Goal: Transaction & Acquisition: Purchase product/service

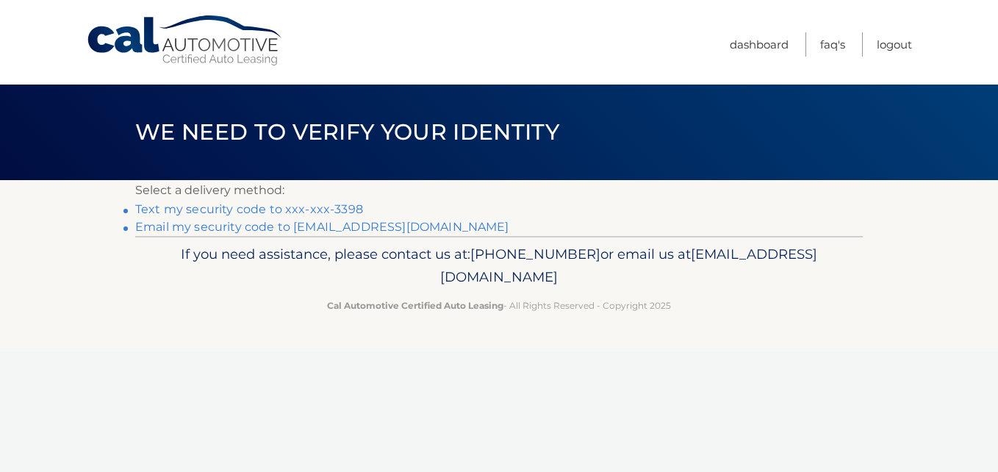
click at [183, 207] on link "Text my security code to xxx-xxx-3398" at bounding box center [249, 209] width 228 height 14
click at [248, 210] on link "Text my security code to xxx-xxx-3398" at bounding box center [249, 209] width 228 height 14
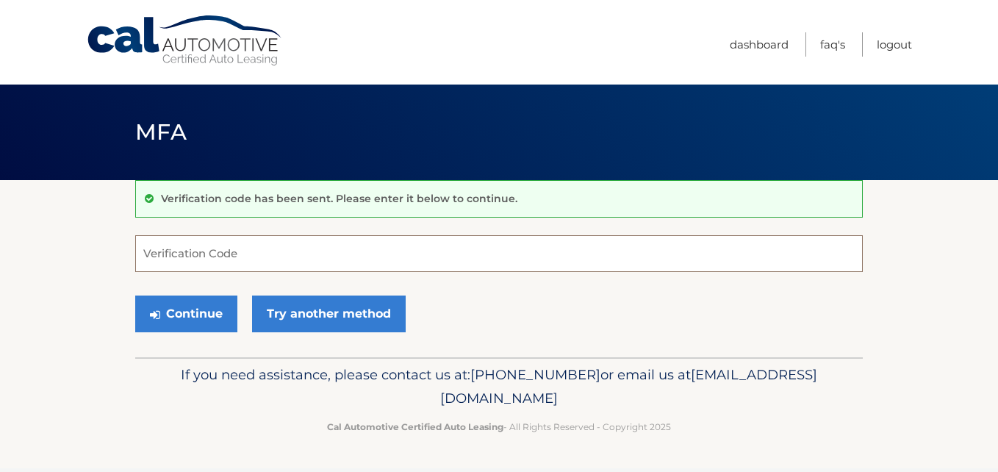
click at [241, 259] on input "Verification Code" at bounding box center [498, 253] width 727 height 37
click at [392, 233] on div "Verification code has been sent. Please enter it below to continue. Verificatio…" at bounding box center [498, 268] width 727 height 177
click at [406, 259] on input "Verification Code" at bounding box center [498, 253] width 727 height 37
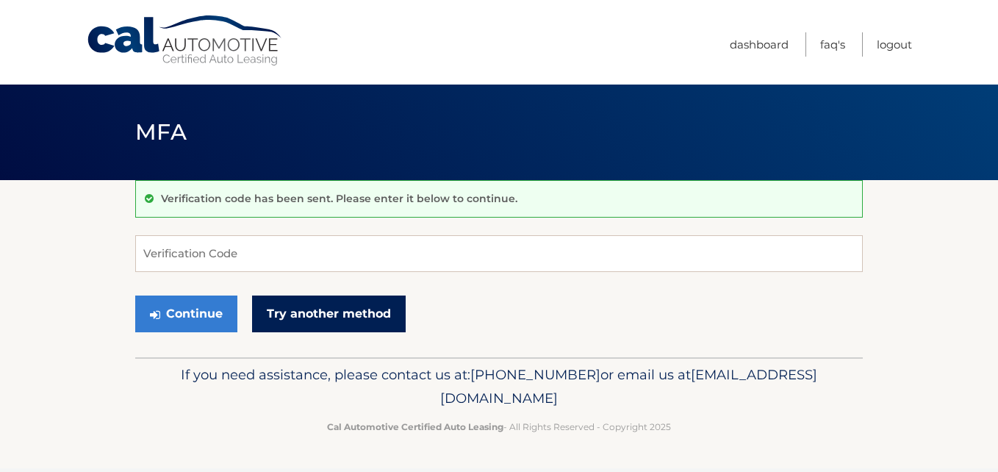
click at [339, 313] on link "Try another method" at bounding box center [329, 313] width 154 height 37
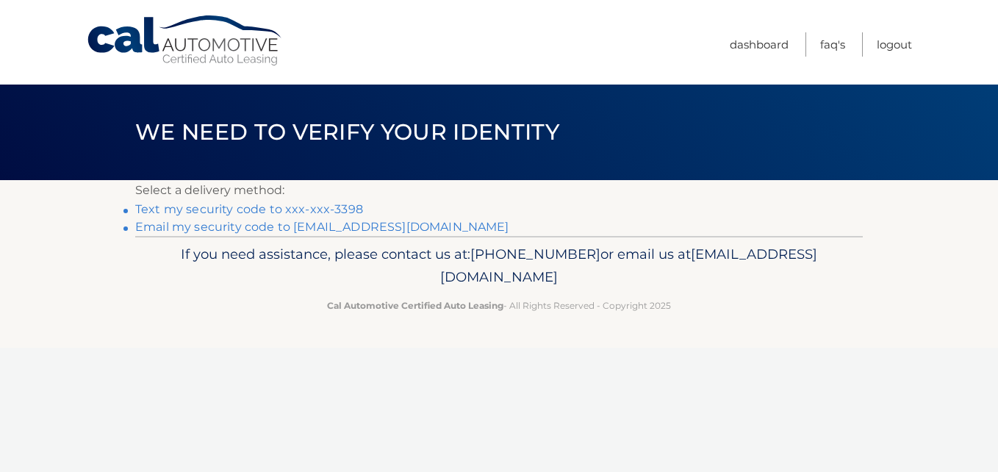
click at [251, 231] on link "Email my security code to [EMAIL_ADDRESS][DOMAIN_NAME]" at bounding box center [322, 227] width 374 height 14
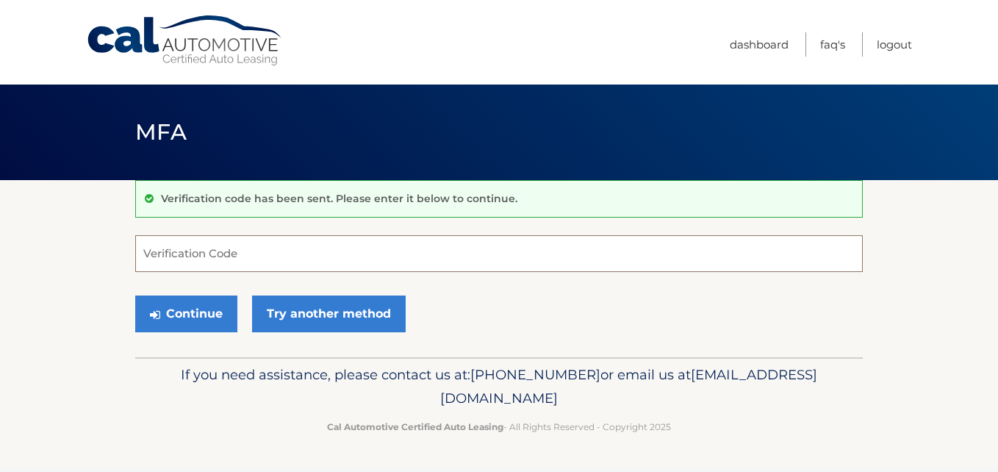
drag, startPoint x: 452, startPoint y: 257, endPoint x: 455, endPoint y: 215, distance: 42.0
click at [451, 256] on input "Verification Code" at bounding box center [498, 253] width 727 height 37
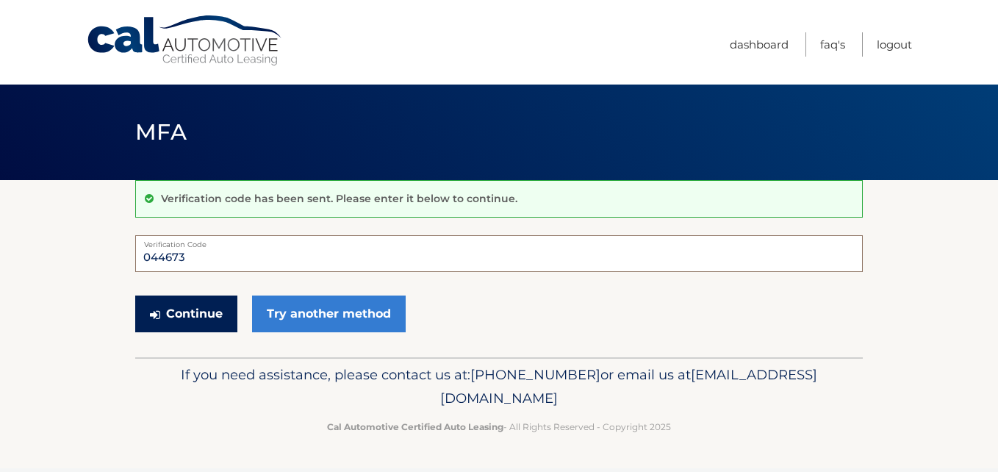
type input "044673"
click at [190, 303] on button "Continue" at bounding box center [186, 313] width 102 height 37
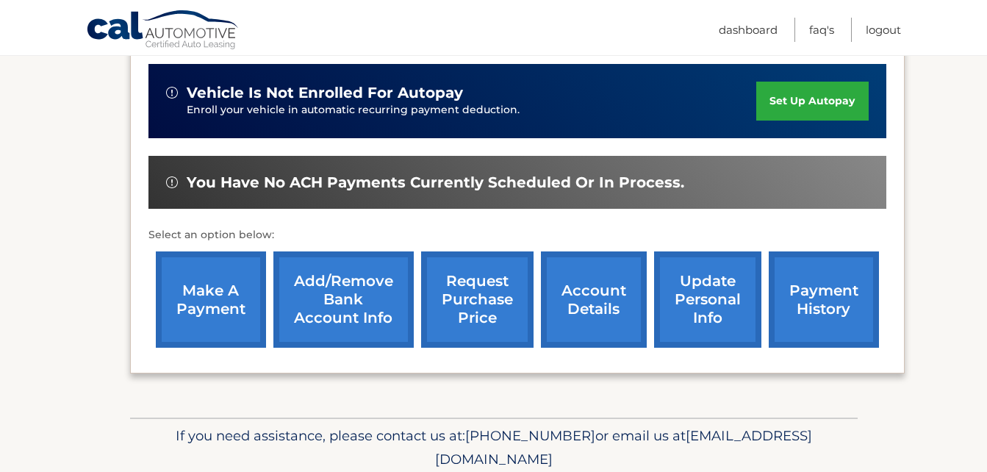
scroll to position [367, 0]
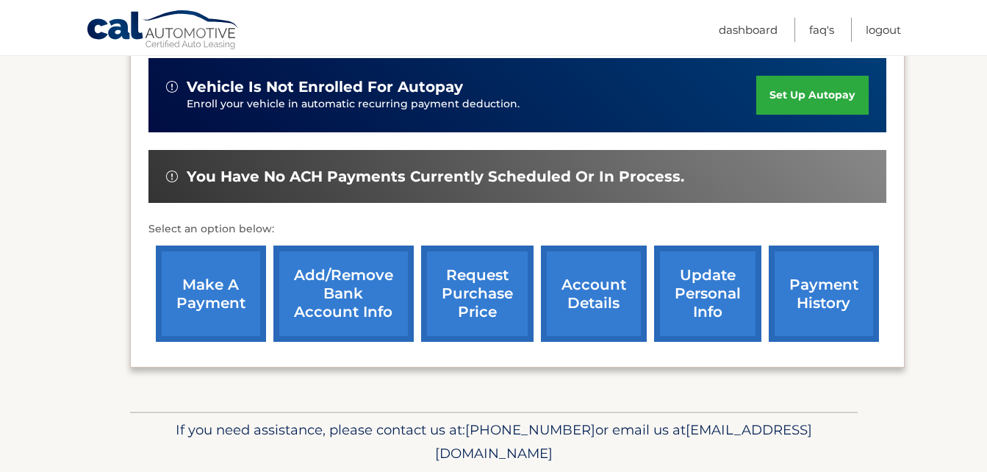
click at [242, 282] on link "make a payment" at bounding box center [211, 293] width 110 height 96
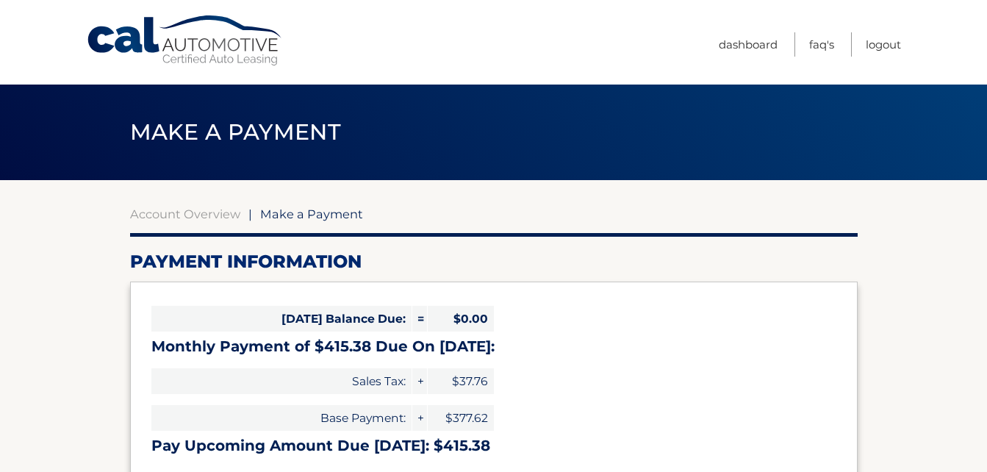
select select "OGNjMTU1ZDEtYjQzYi00NDZhLTk1N2EtNDZlYzUyOTJjMDQx"
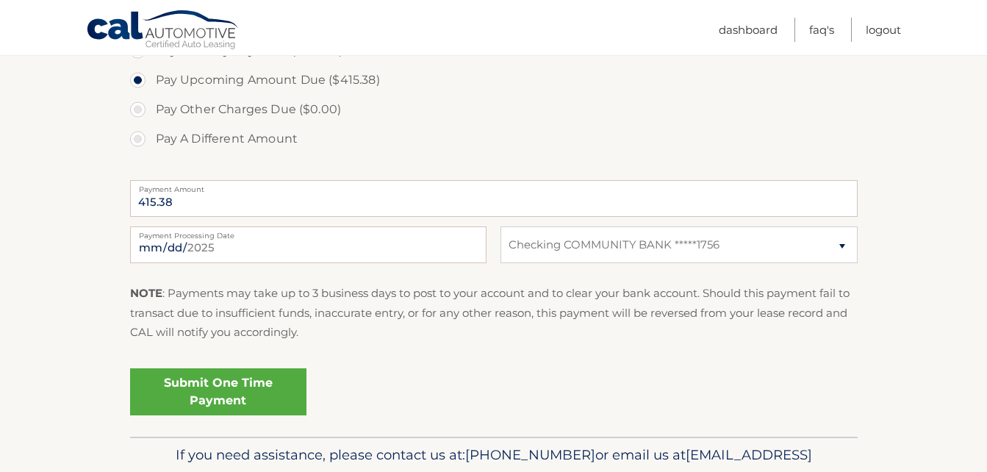
scroll to position [505, 0]
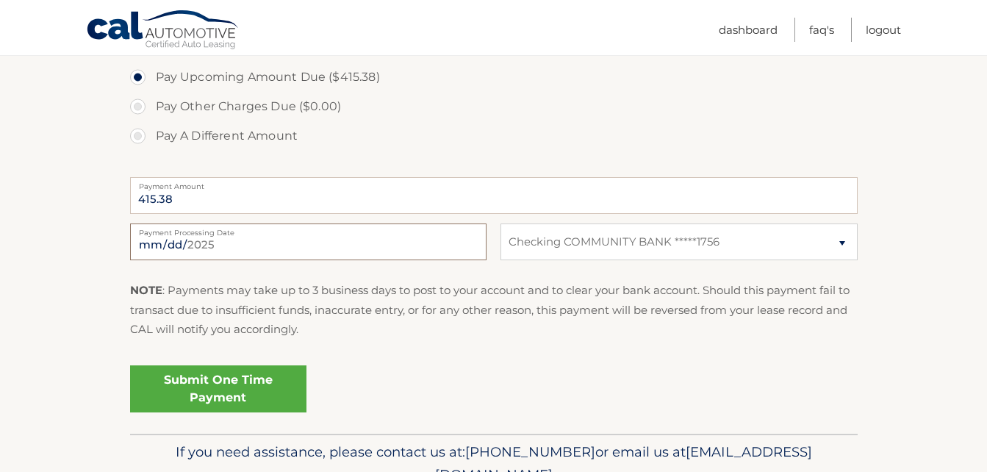
click at [334, 256] on input "[DATE]" at bounding box center [308, 241] width 356 height 37
type input "2025-08-25"
click at [101, 267] on section "Account Overview | Make a Payment Payment Information Today's Balance Due: = $0…" at bounding box center [493, 54] width 987 height 758
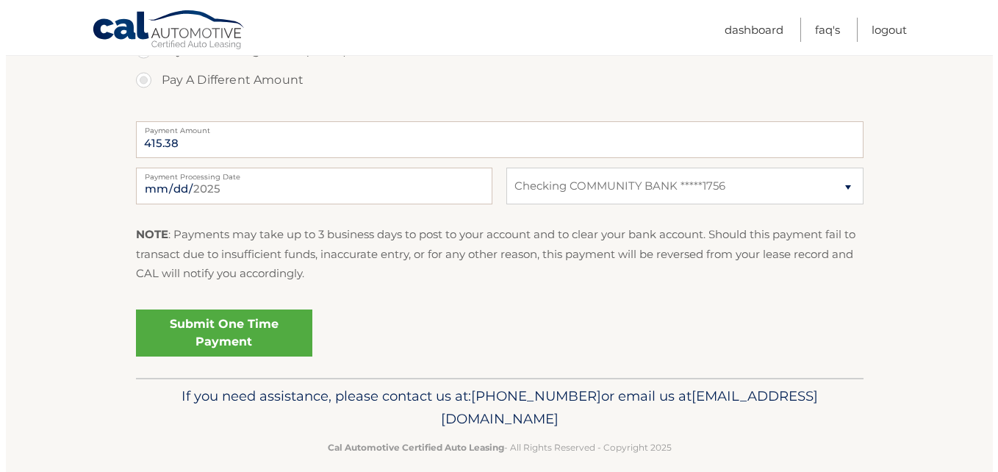
scroll to position [578, 0]
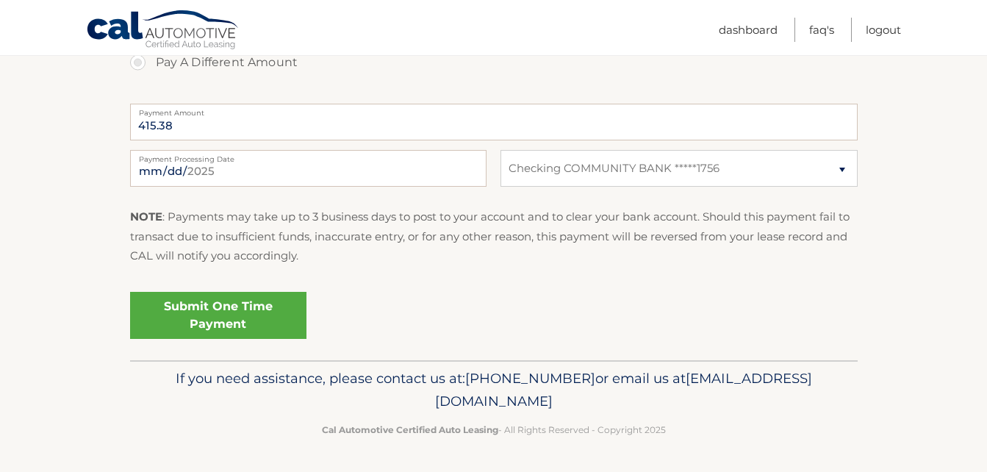
click at [206, 315] on link "Submit One Time Payment" at bounding box center [218, 315] width 176 height 47
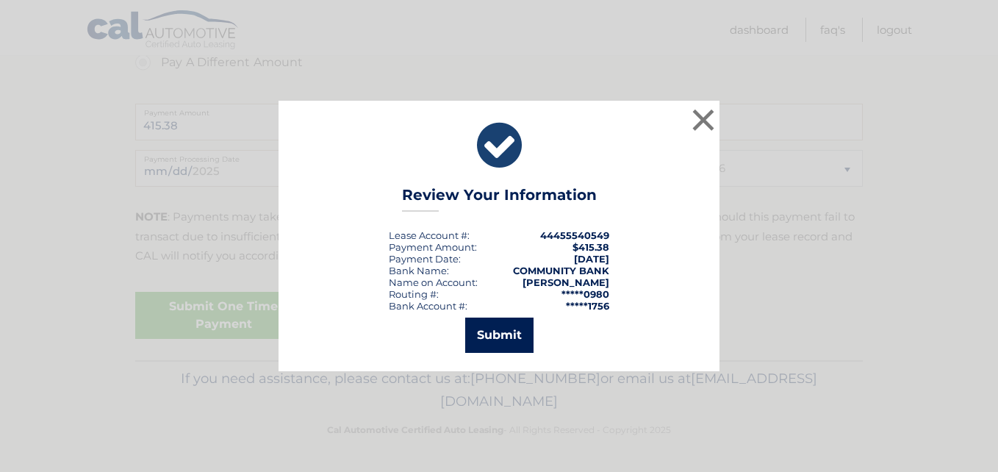
click at [502, 334] on button "Submit" at bounding box center [499, 334] width 68 height 35
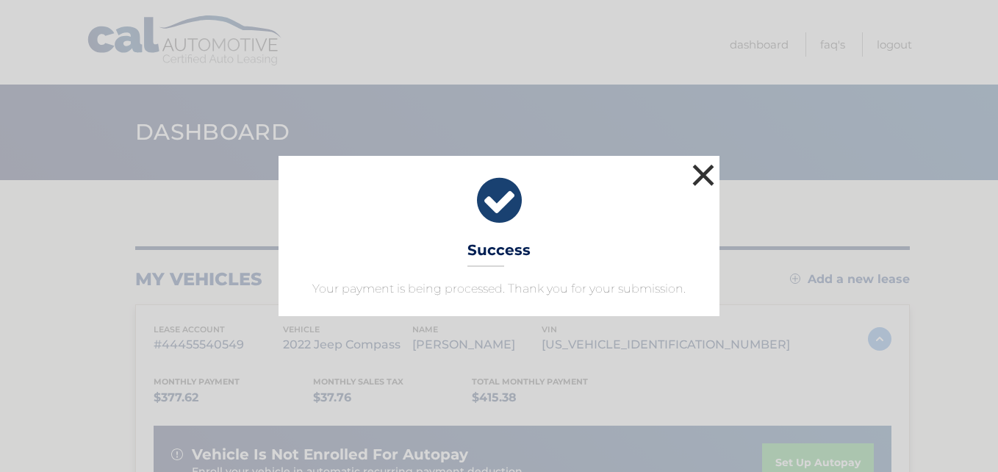
click at [702, 173] on button "×" at bounding box center [702, 174] width 29 height 29
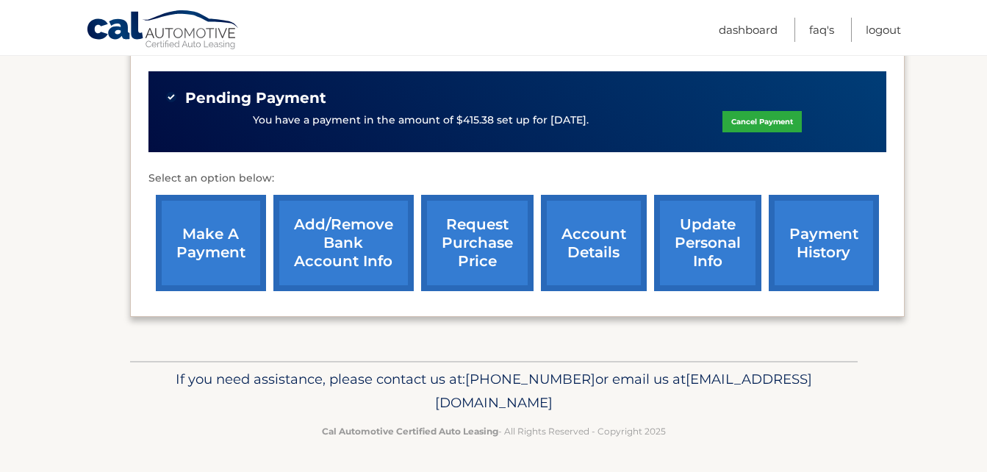
scroll to position [447, 0]
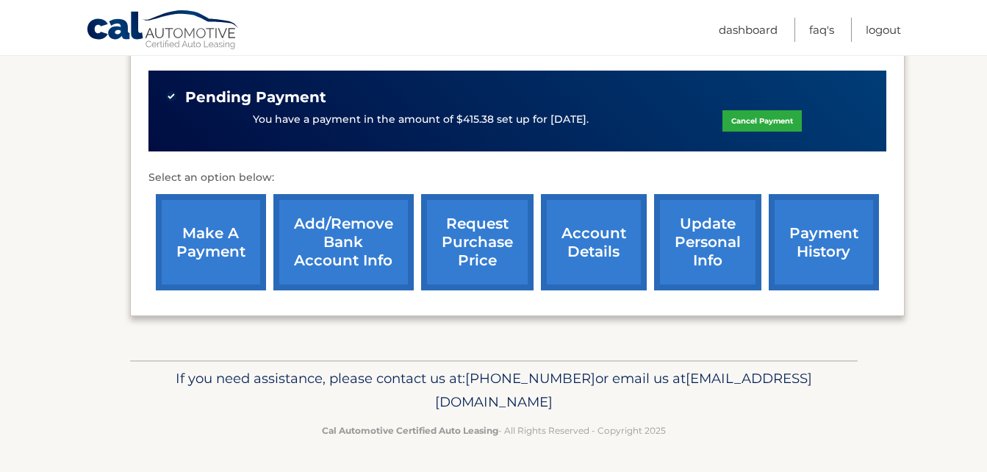
click at [591, 256] on link "account details" at bounding box center [594, 242] width 106 height 96
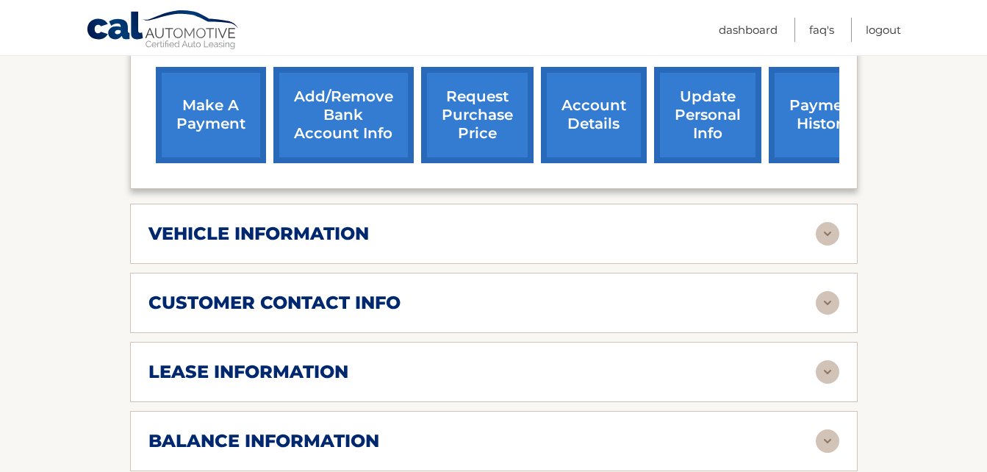
scroll to position [735, 0]
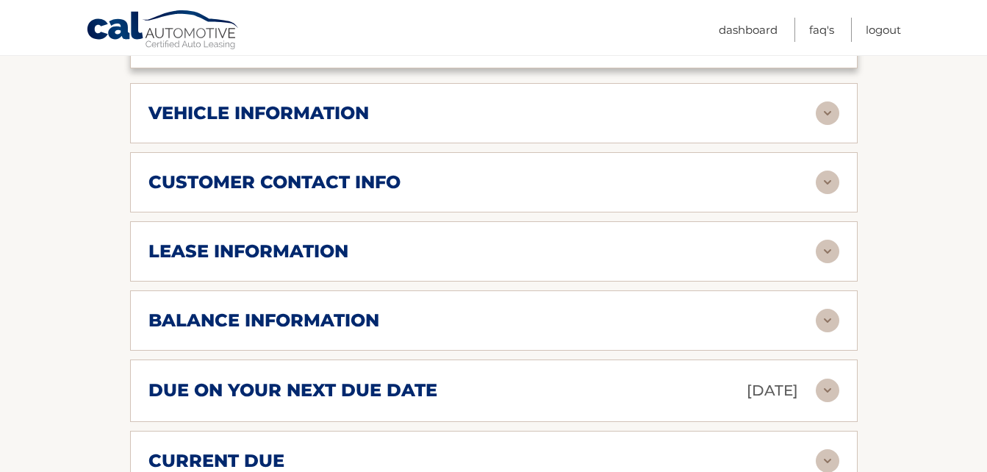
click at [839, 234] on div "lease information Contract Start Date [DATE] Term 39 Maturity Date [DATE] Start…" at bounding box center [493, 251] width 727 height 60
click at [829, 239] on img at bounding box center [827, 251] width 24 height 24
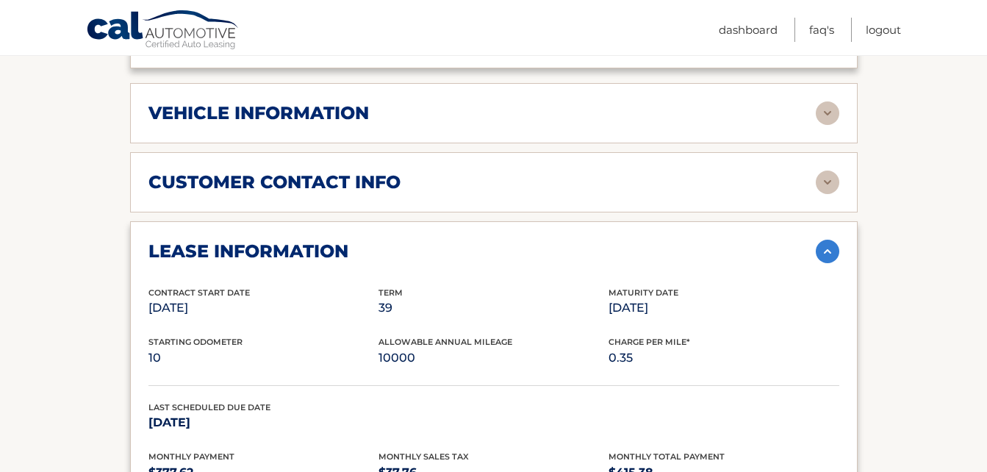
scroll to position [808, 0]
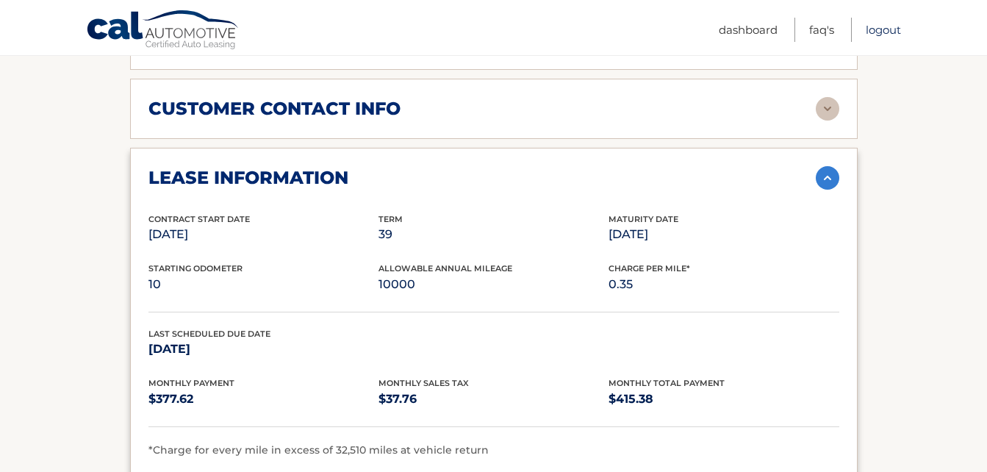
click at [885, 31] on link "Logout" at bounding box center [882, 30] width 35 height 24
